Goal: Information Seeking & Learning: Learn about a topic

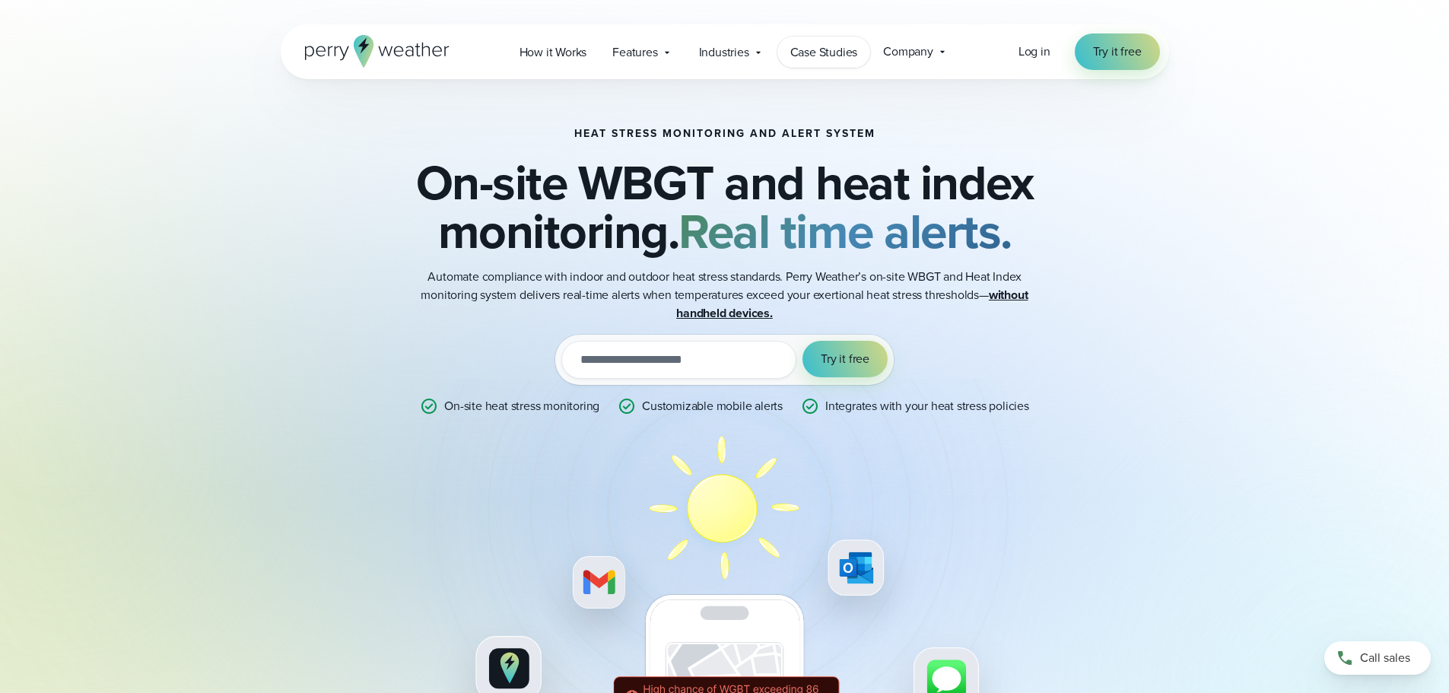
click at [843, 59] on span "Case Studies" at bounding box center [824, 52] width 68 height 18
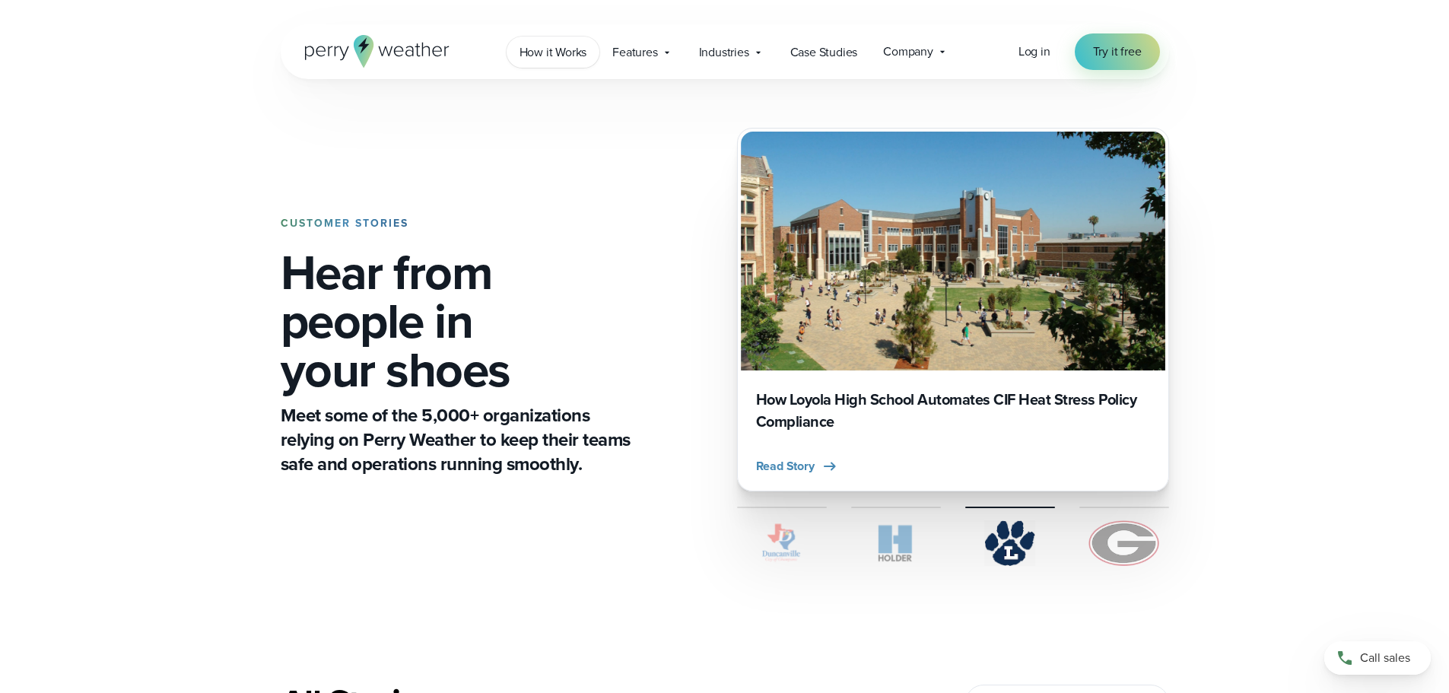
click at [570, 53] on span "How it Works" at bounding box center [553, 52] width 68 height 18
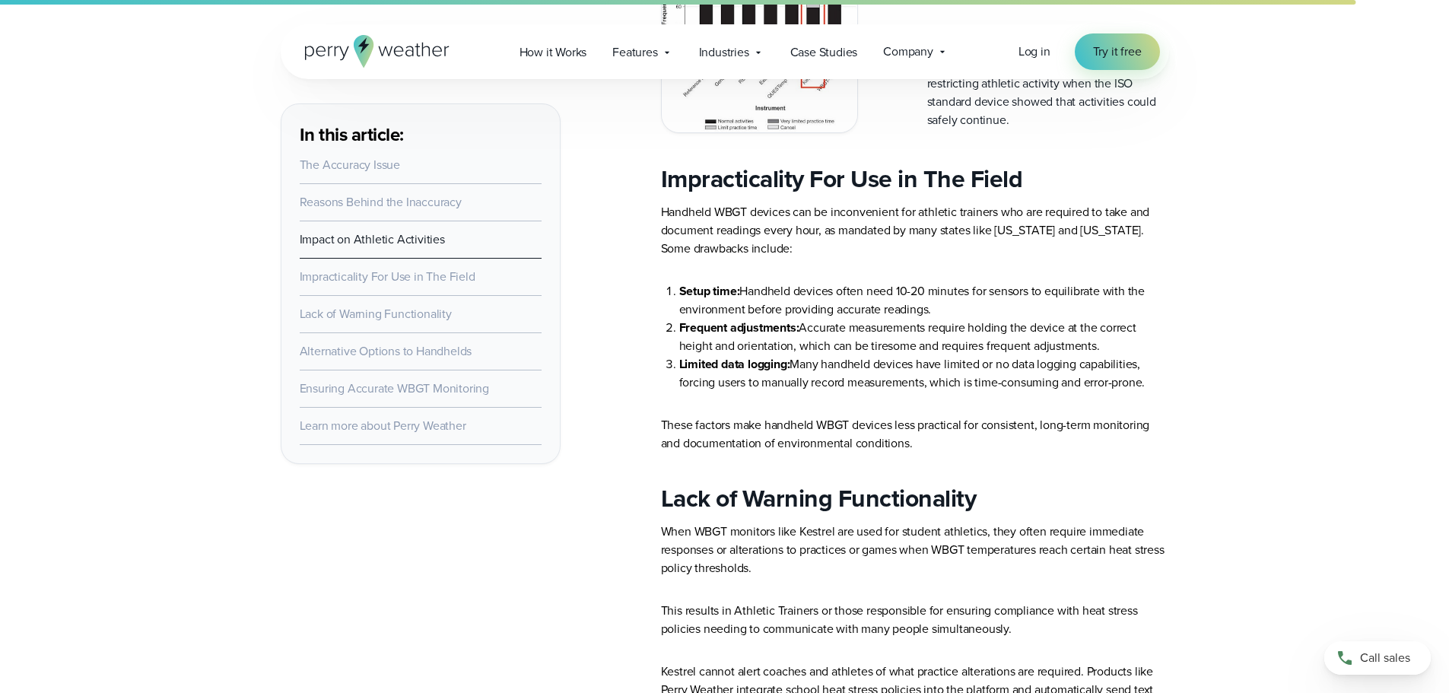
scroll to position [2890, 0]
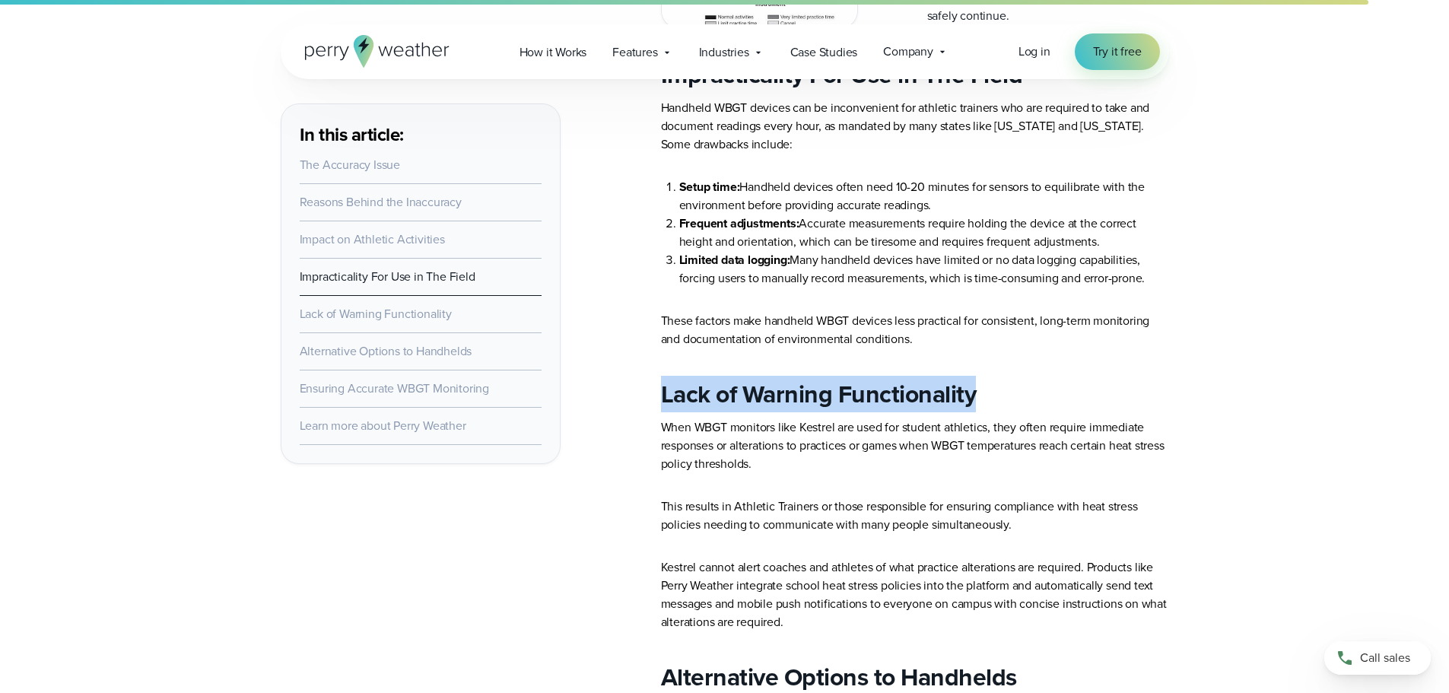
drag, startPoint x: 663, startPoint y: 413, endPoint x: 996, endPoint y: 408, distance: 332.4
click at [996, 408] on h2 "Lack of Warning Functionality" at bounding box center [915, 394] width 508 height 30
click at [995, 408] on h2 "Lack of Warning Functionality" at bounding box center [915, 394] width 508 height 30
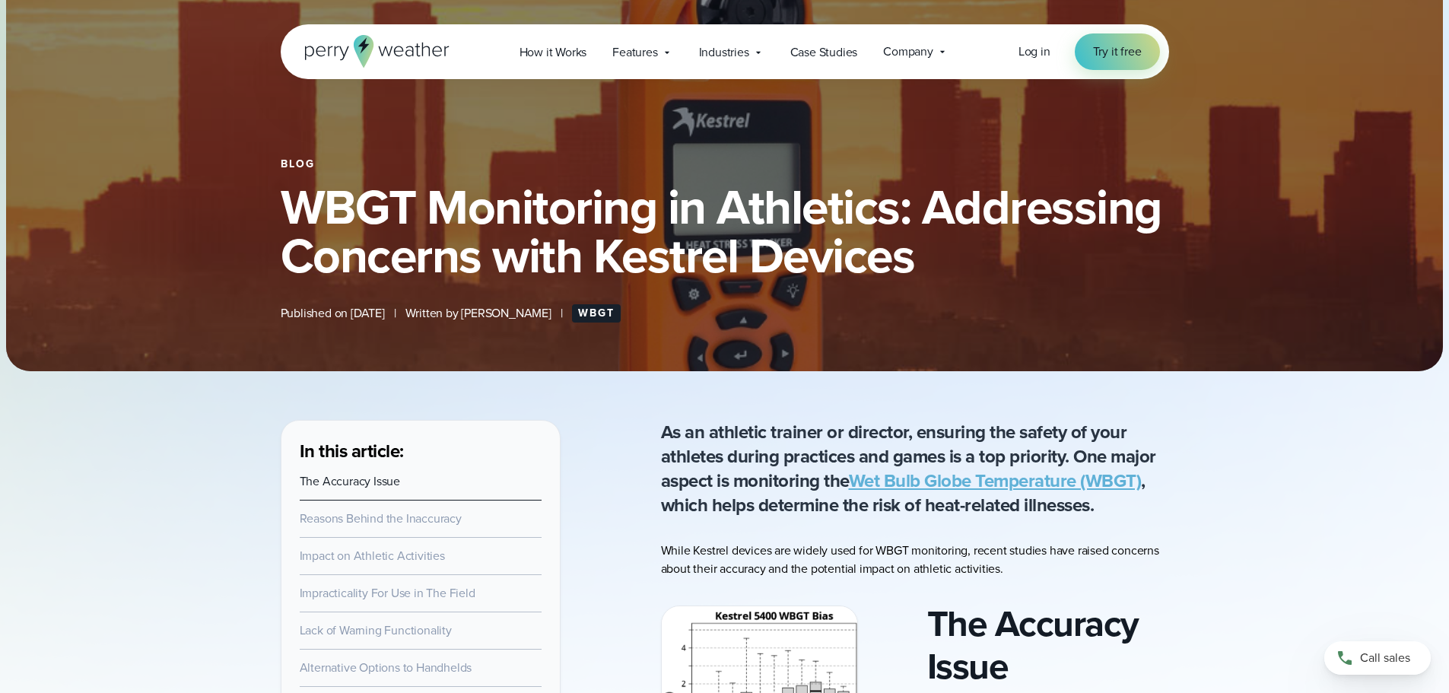
scroll to position [0, 0]
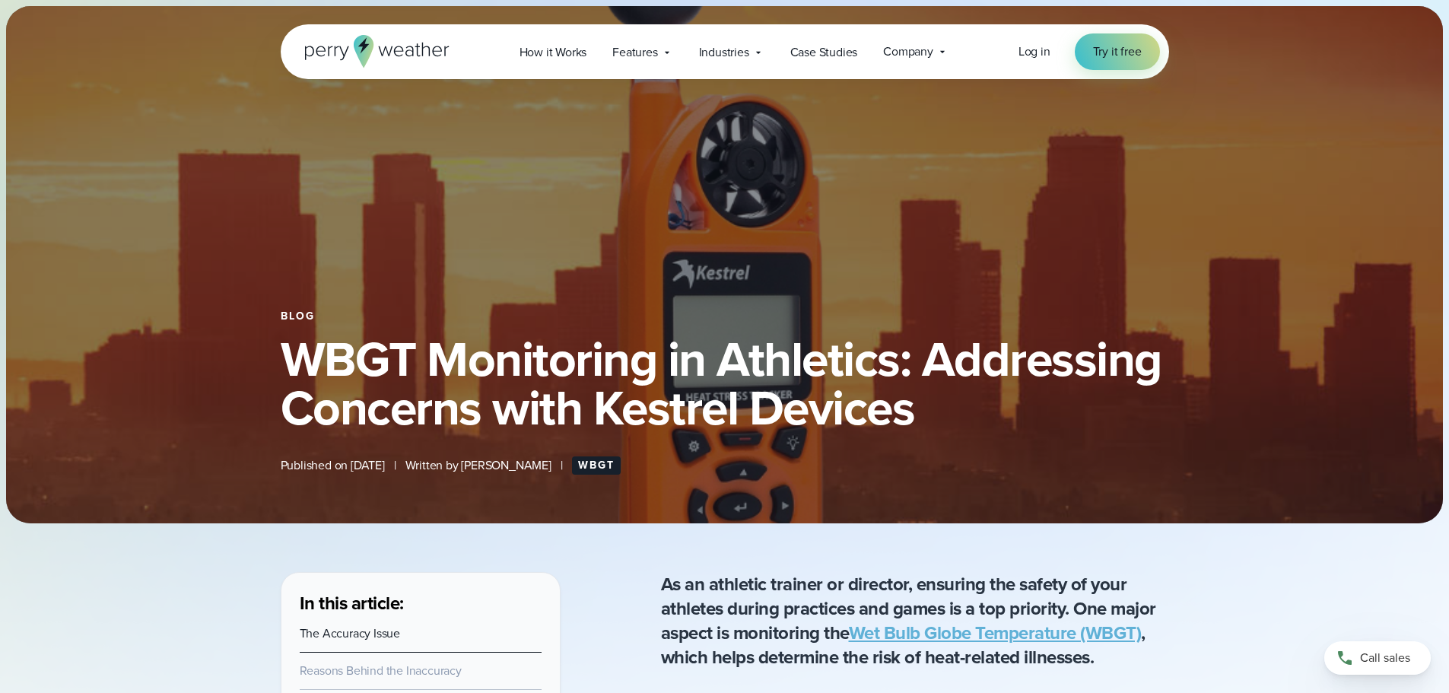
click at [672, 52] on icon at bounding box center [667, 52] width 12 height 12
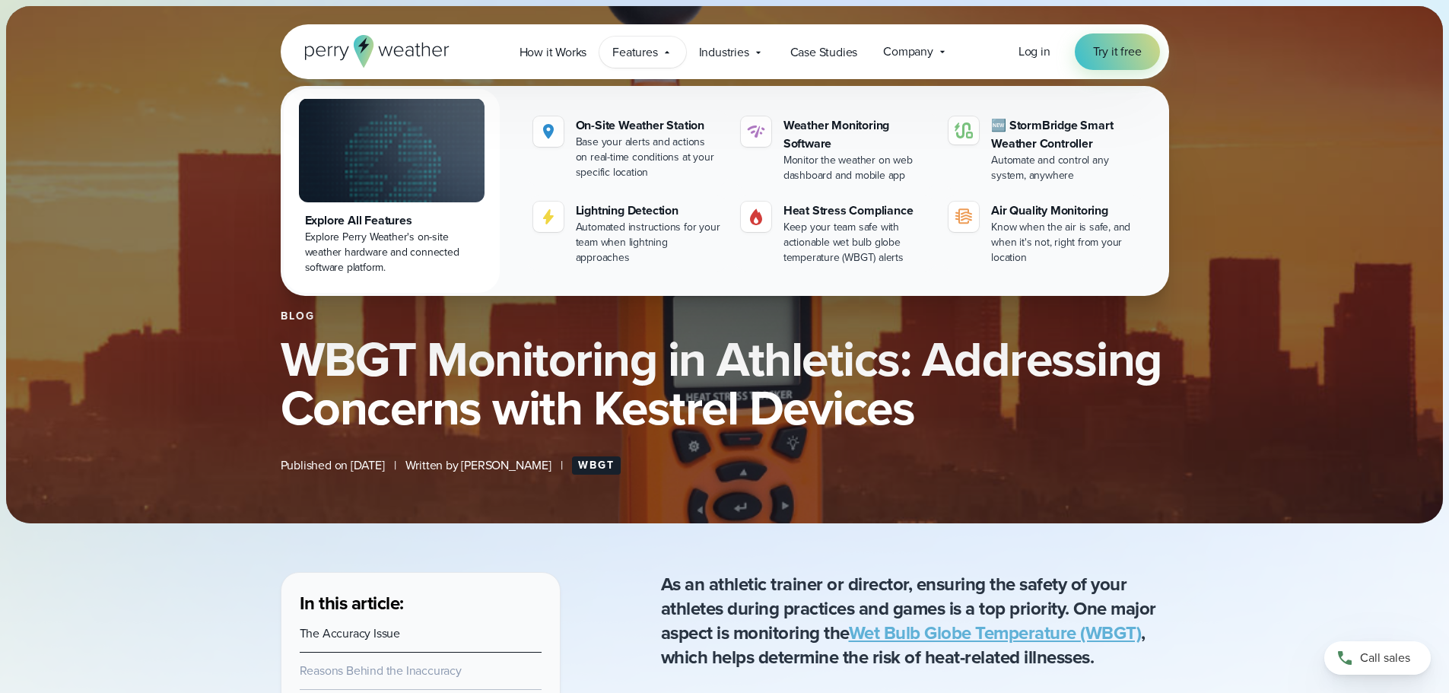
click at [733, 44] on span "Industries" at bounding box center [724, 52] width 50 height 18
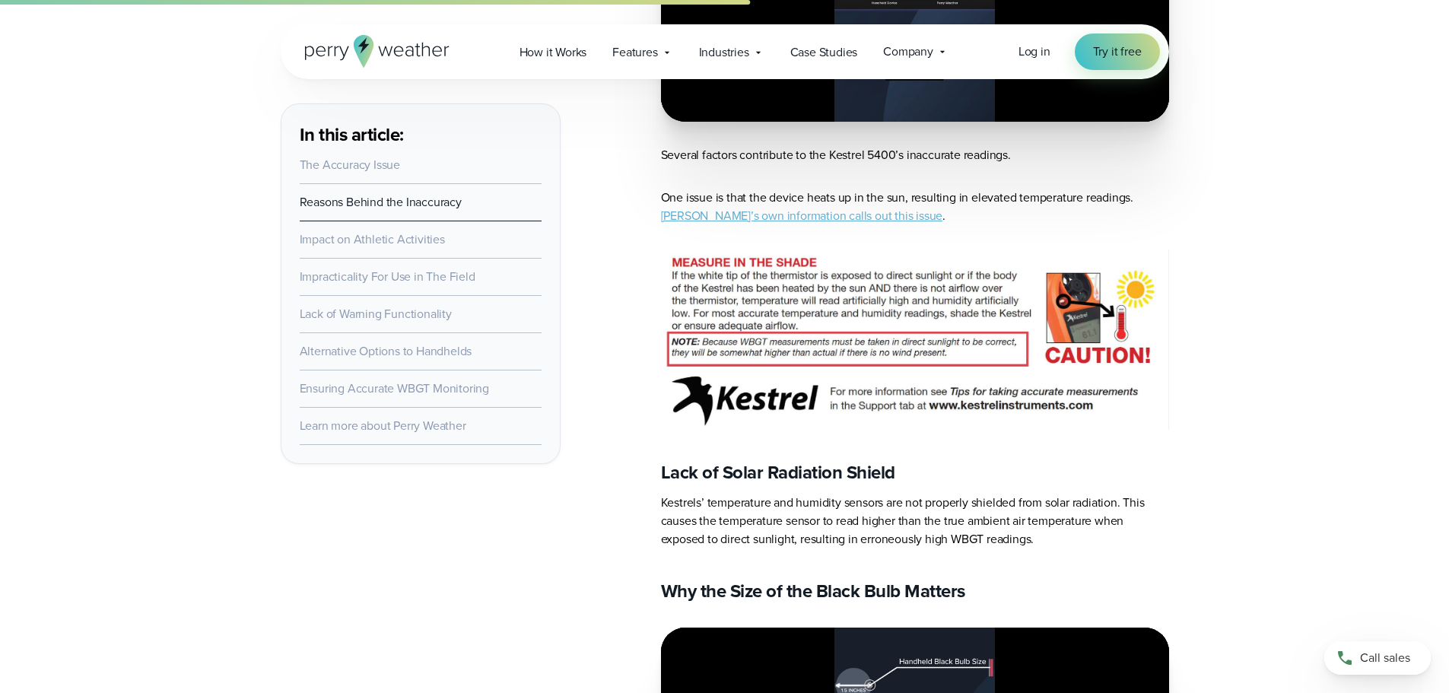
scroll to position [1078, 0]
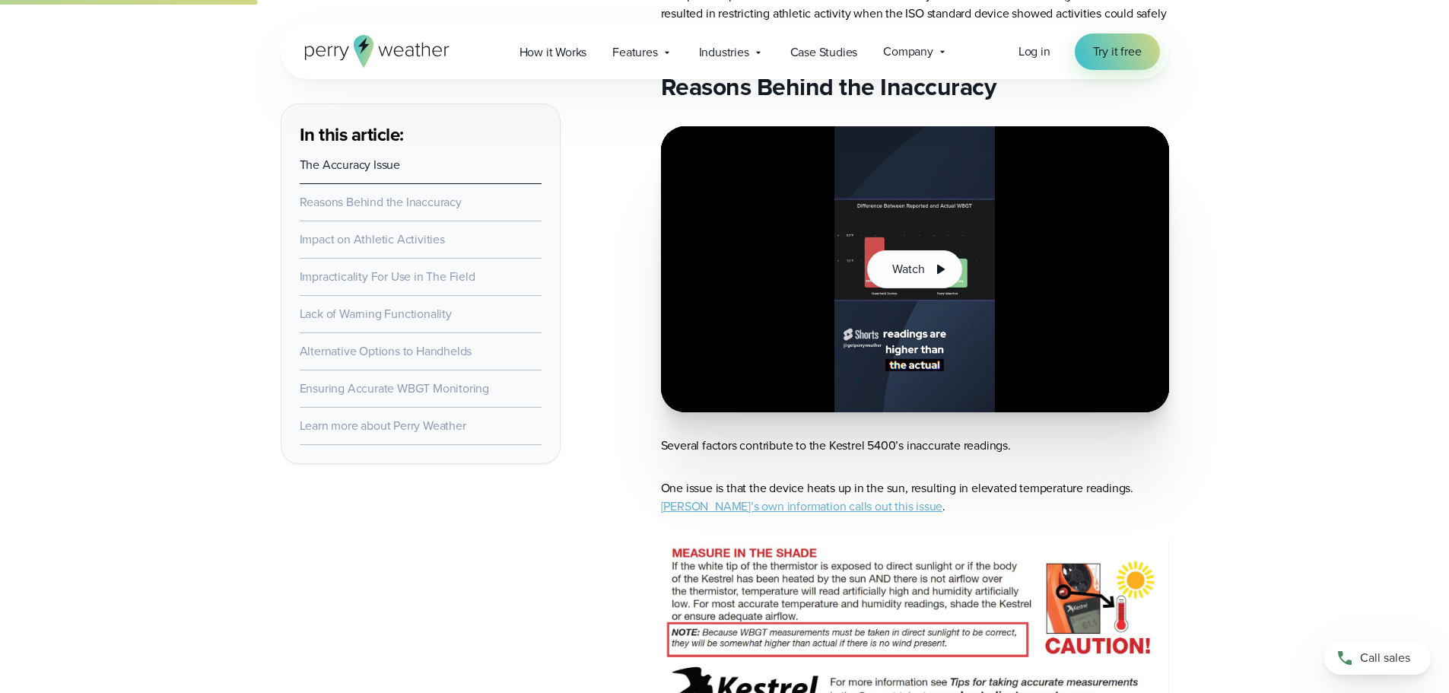
scroll to position [0, 0]
